Goal: Task Accomplishment & Management: Complete application form

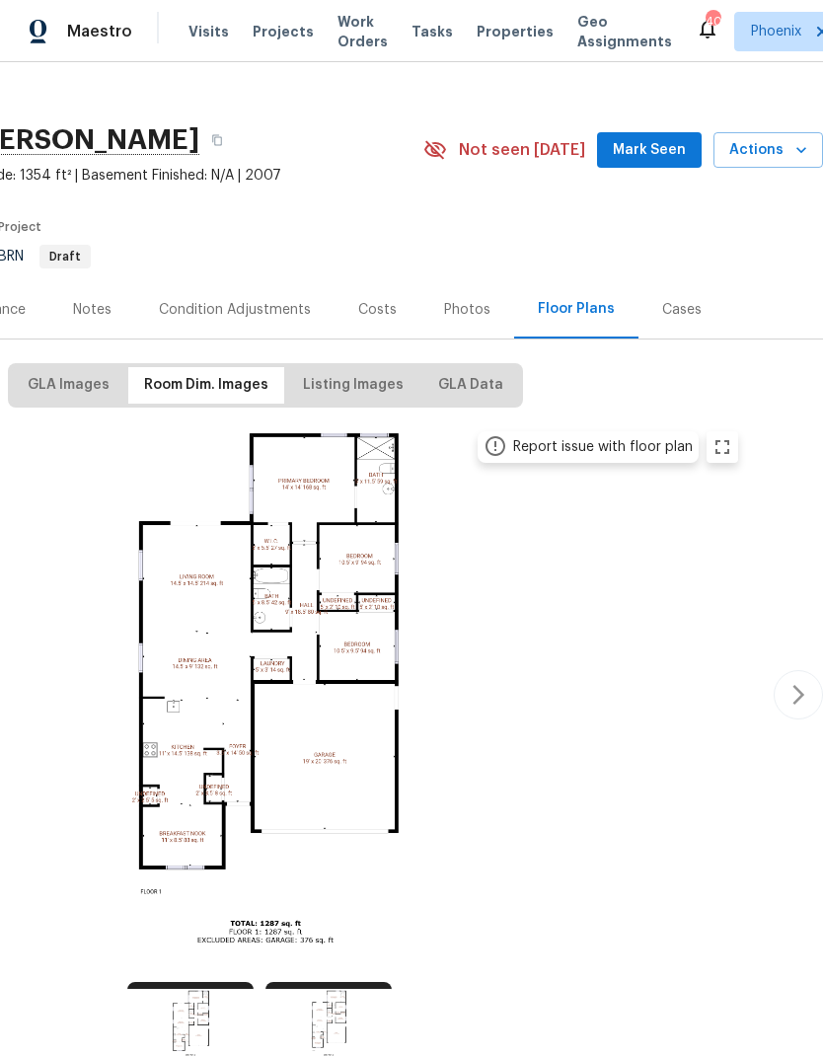
scroll to position [19, 292]
click at [786, 150] on span "Actions" at bounding box center [769, 150] width 78 height 25
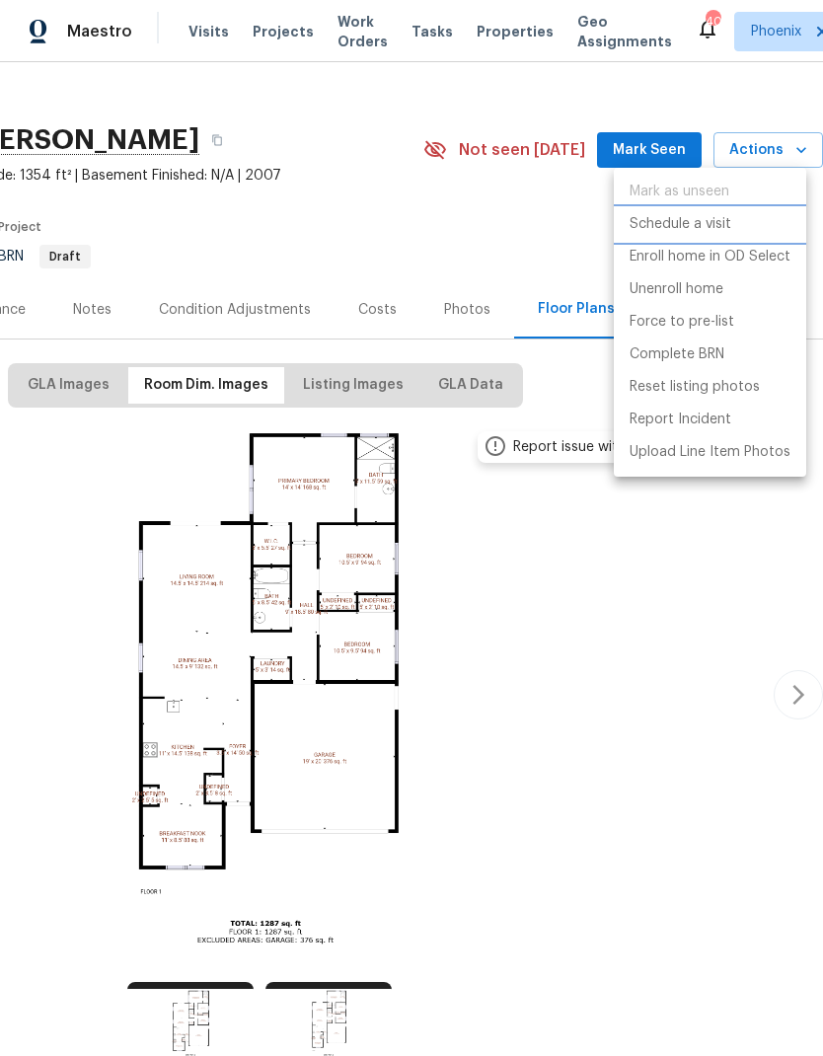
click at [682, 230] on p "Schedule a visit" at bounding box center [681, 224] width 102 height 21
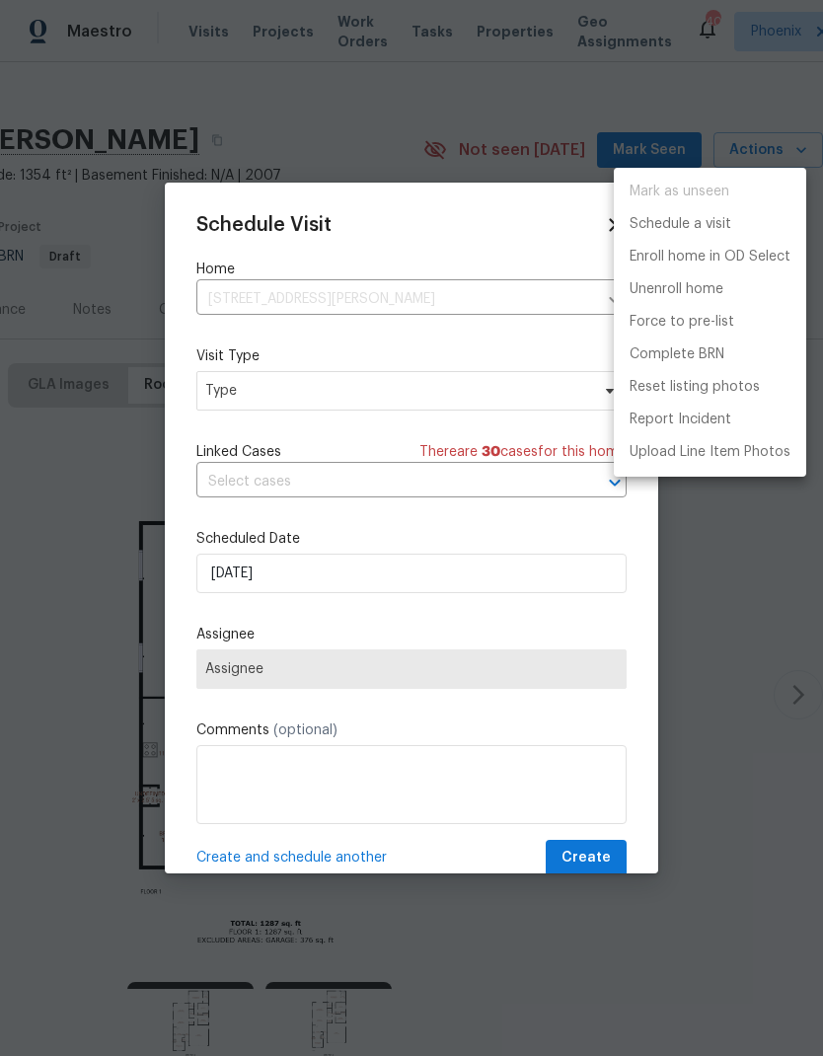
click at [487, 389] on div at bounding box center [411, 528] width 823 height 1056
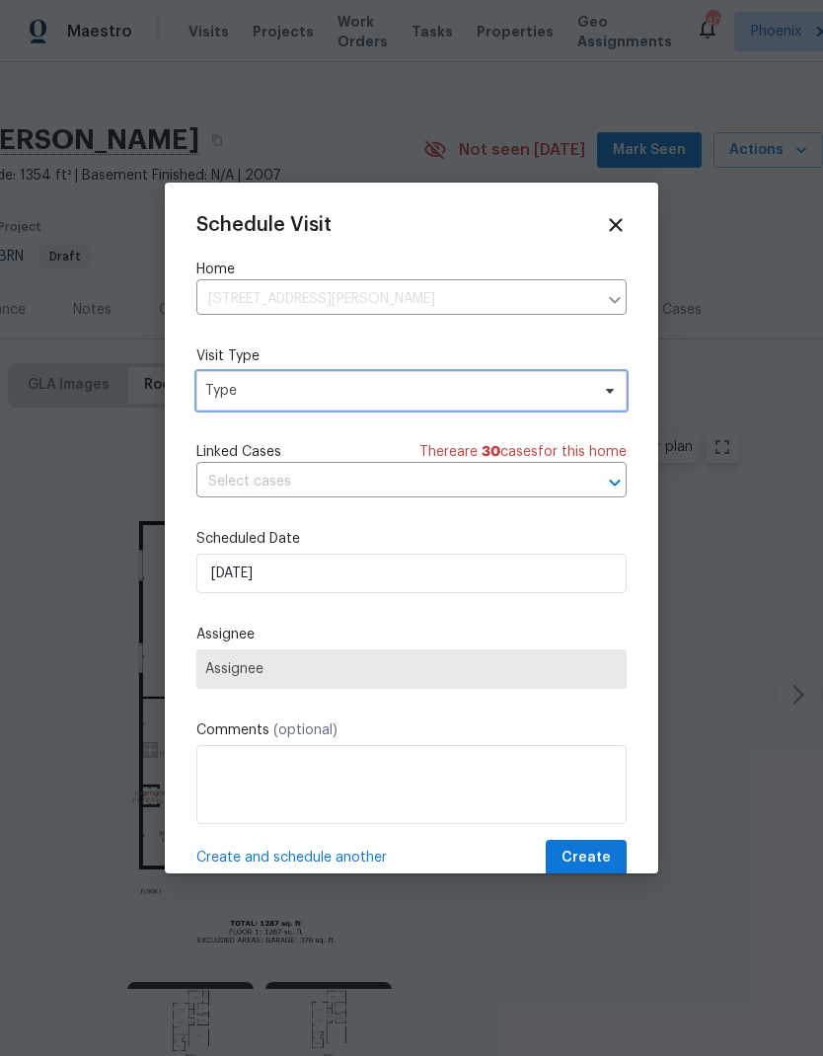
click at [519, 385] on span "Type" at bounding box center [397, 391] width 384 height 20
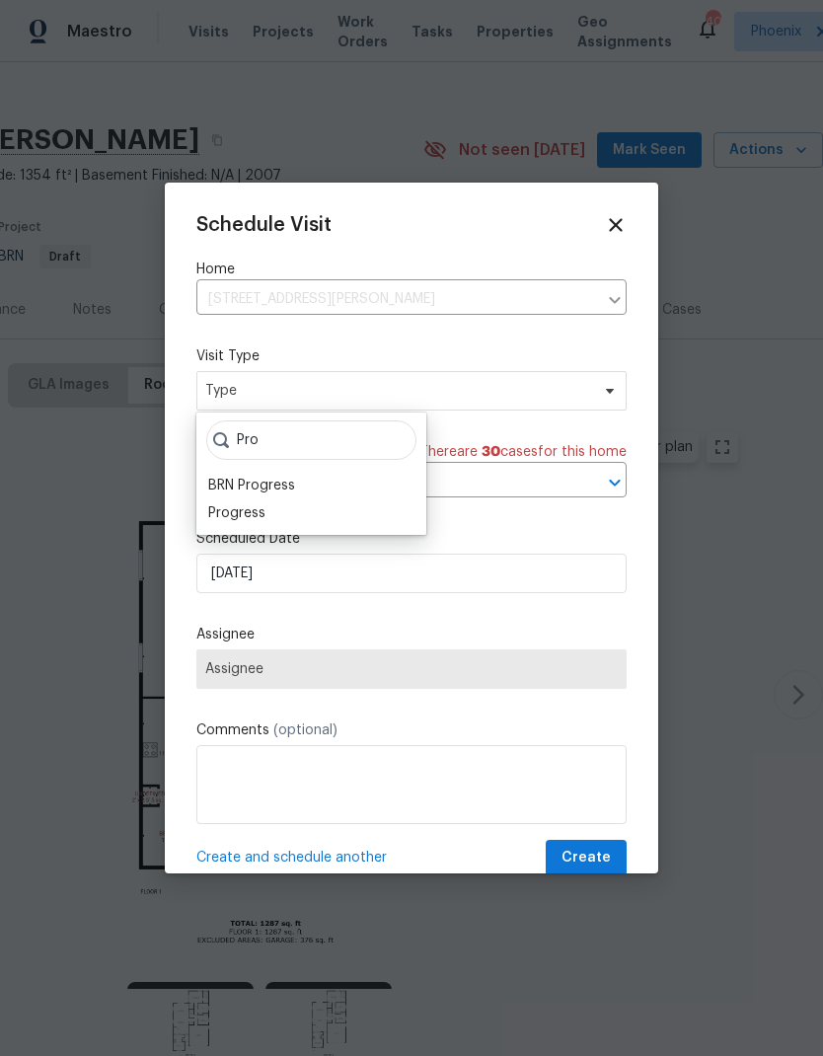
type input "Pro"
click at [220, 514] on div "Progress" at bounding box center [236, 514] width 57 height 20
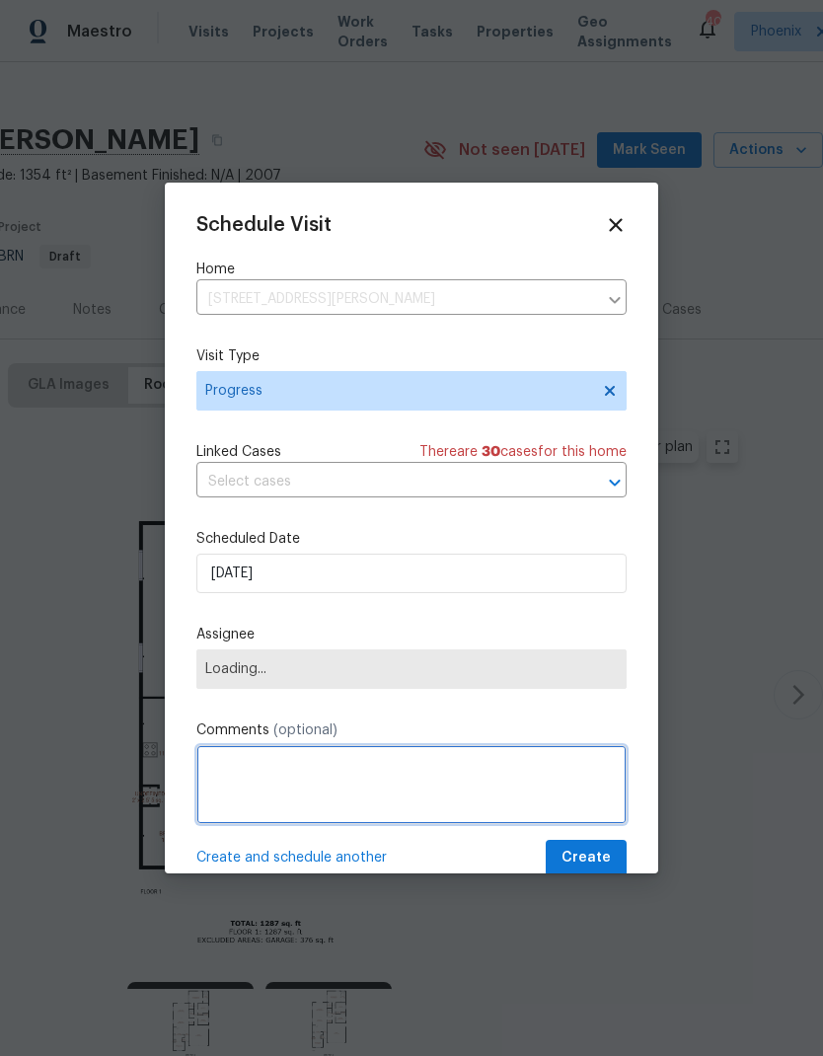
click at [529, 781] on textarea at bounding box center [411, 784] width 430 height 79
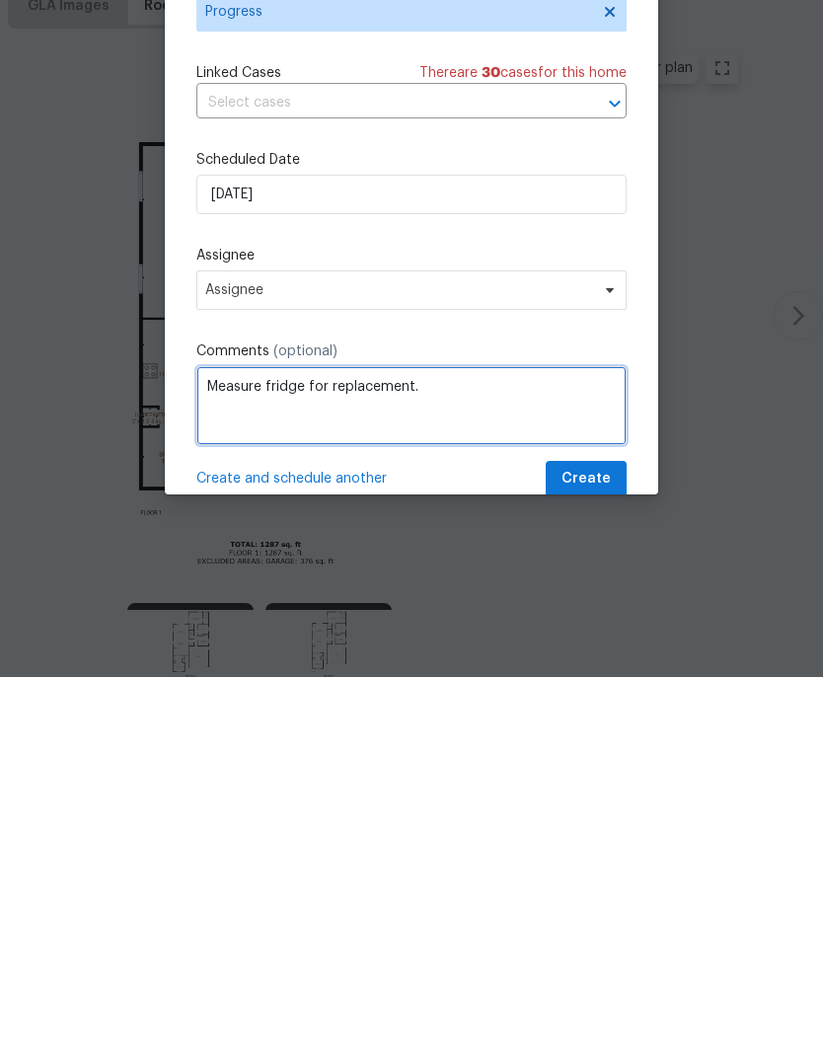
scroll to position [79, 0]
click at [395, 745] on textarea "Measure fridge for replacement." at bounding box center [411, 784] width 430 height 79
paste textarea "[URL][DOMAIN_NAME]"
type textarea "Measure fridge for replacement. [URL][DOMAIN_NAME]"
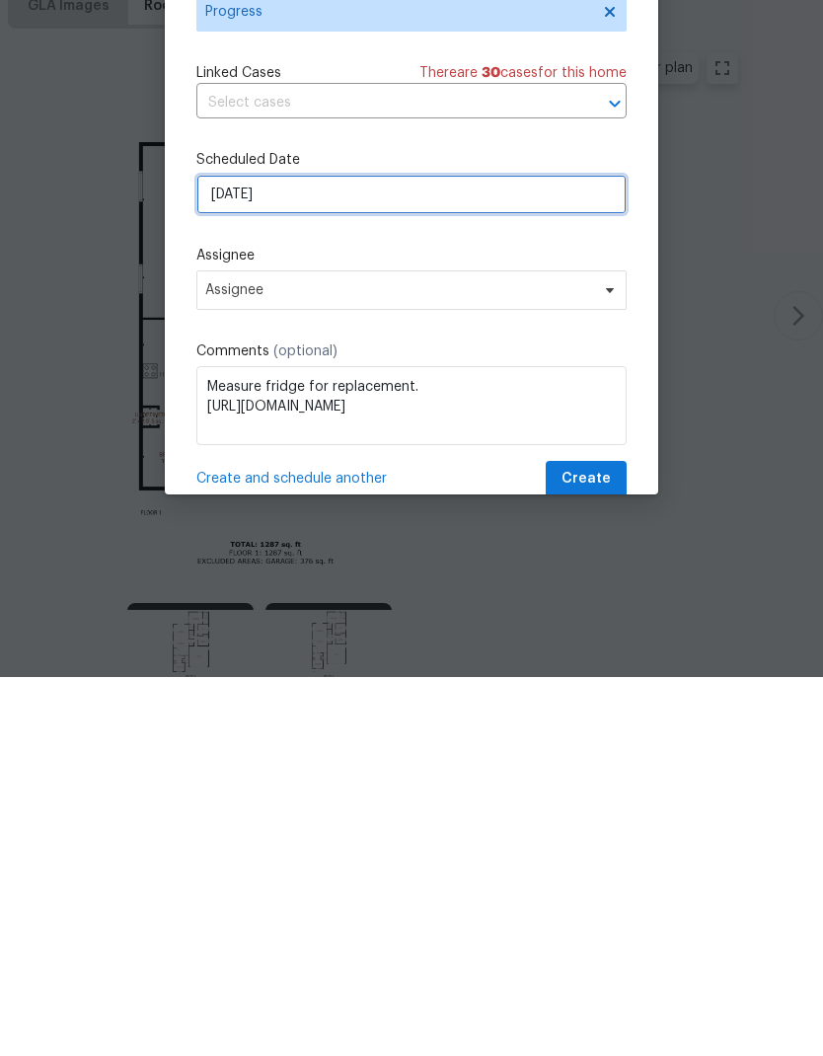
click at [512, 554] on input "[DATE]" at bounding box center [411, 573] width 430 height 39
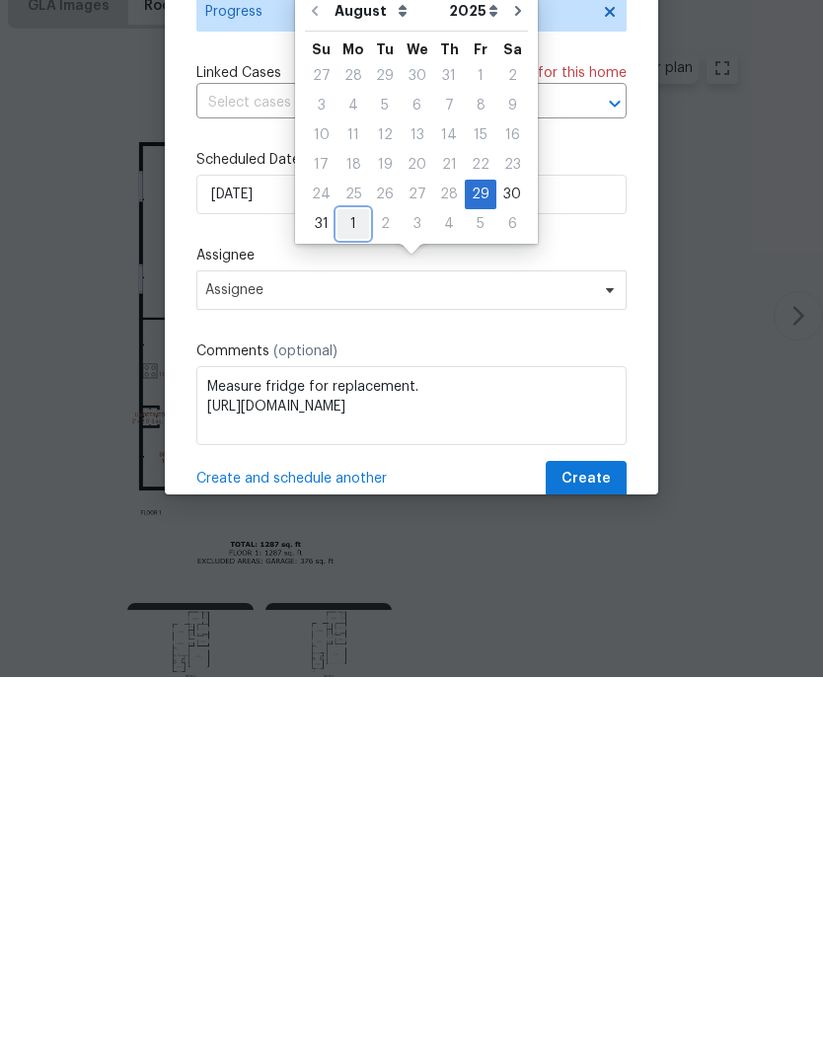
click at [355, 589] on div "1" at bounding box center [354, 603] width 32 height 28
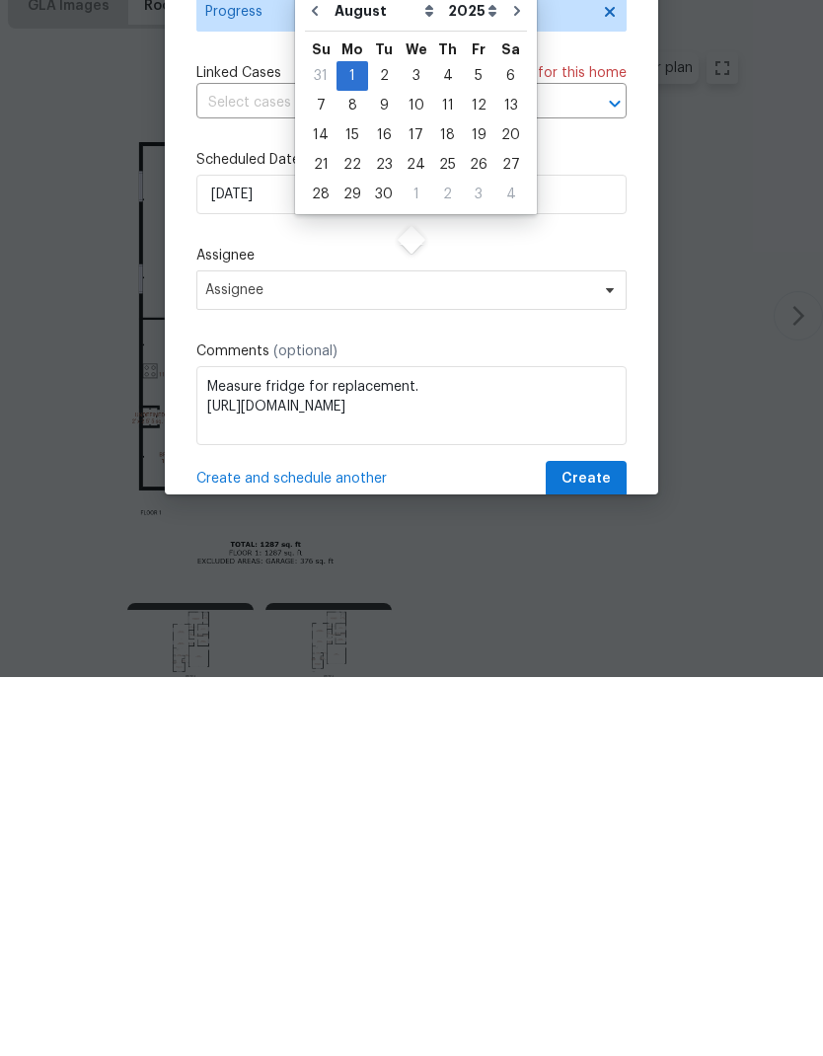
type input "[DATE]"
select select "8"
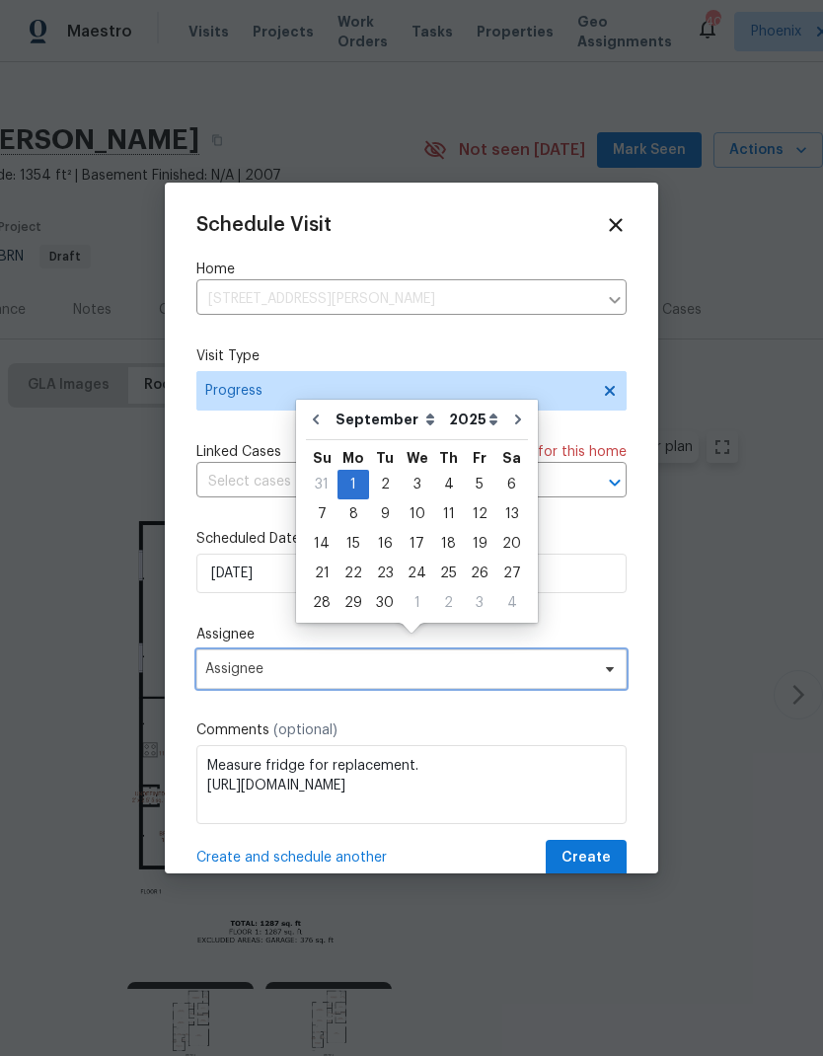
click at [581, 672] on span "Assignee" at bounding box center [398, 669] width 387 height 16
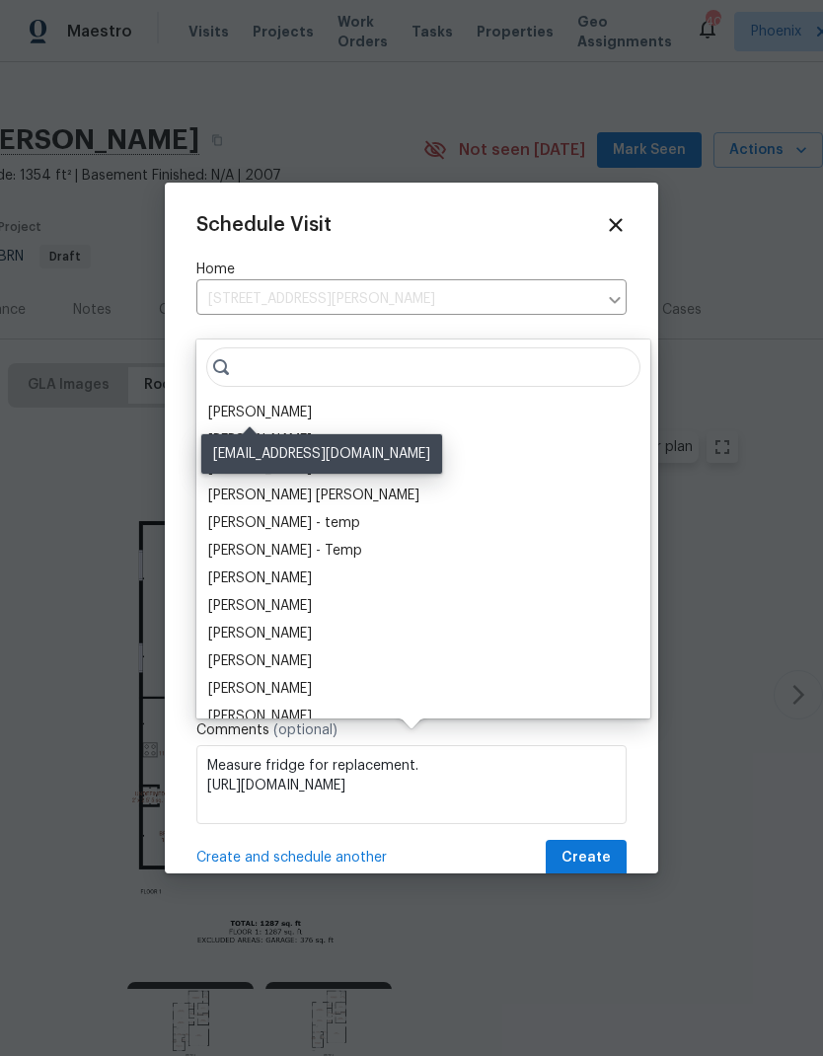
click at [268, 403] on div "[PERSON_NAME]" at bounding box center [260, 413] width 104 height 20
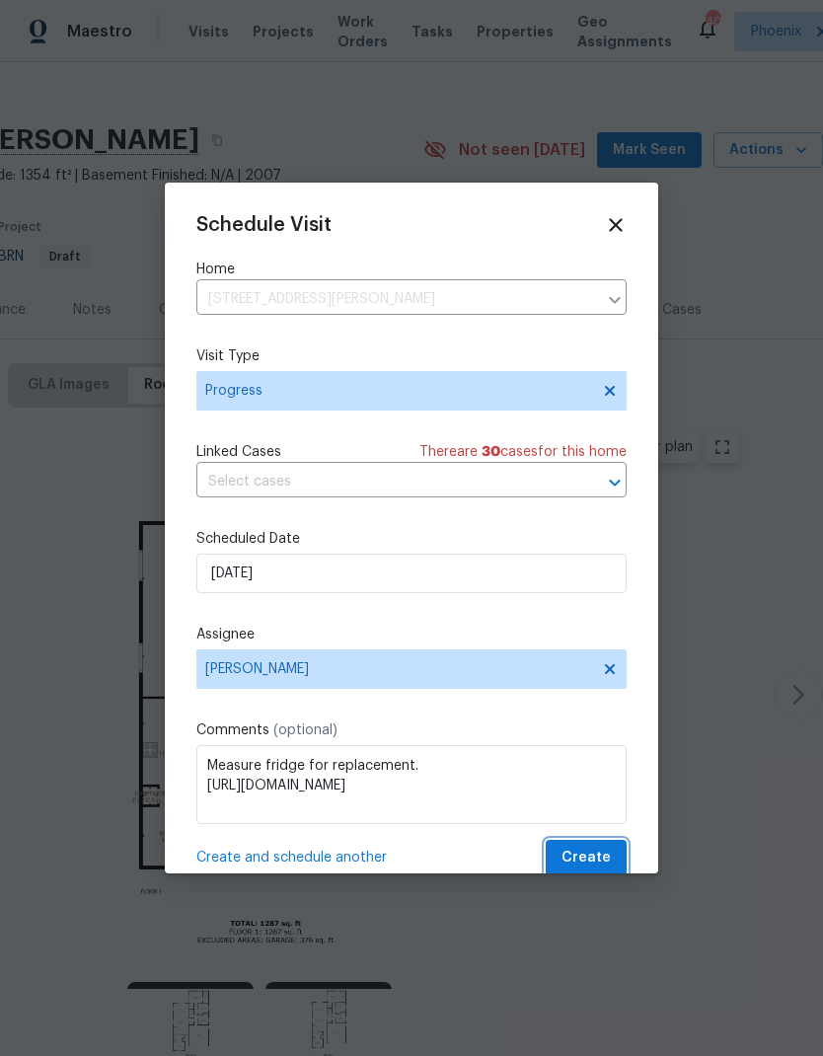
click at [601, 859] on span "Create" at bounding box center [586, 858] width 49 height 25
